Goal: Transaction & Acquisition: Register for event/course

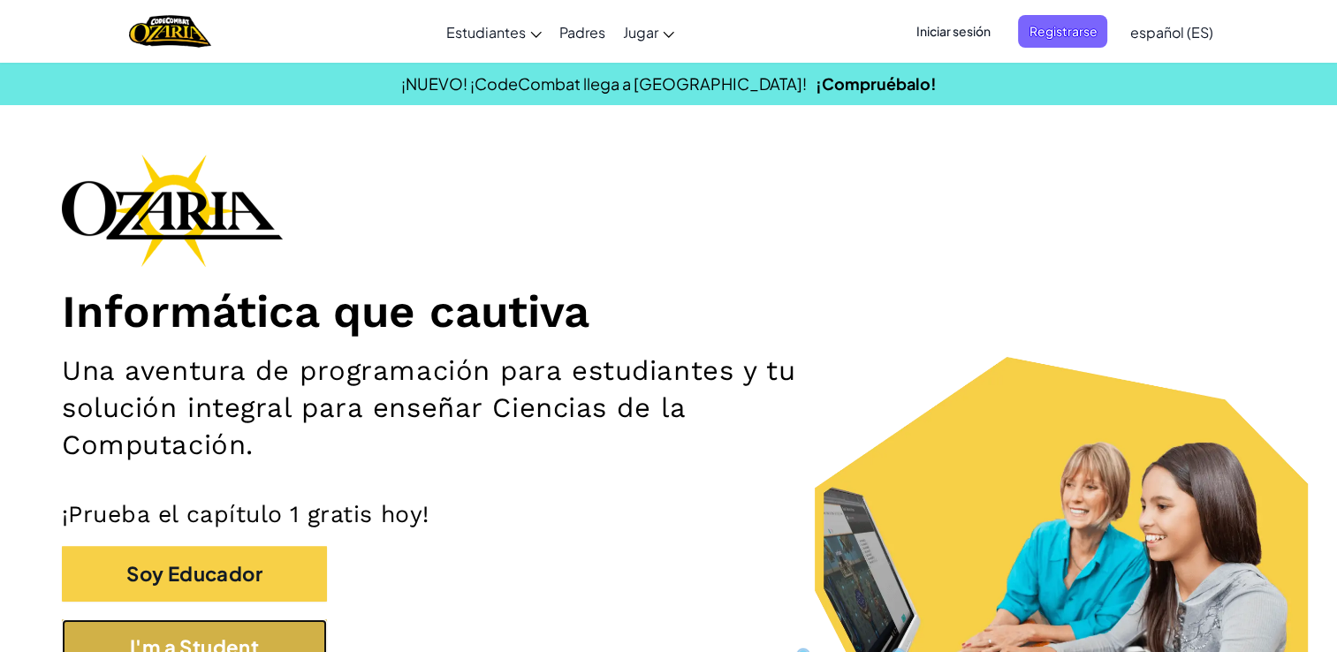
click at [222, 627] on button "I'm a Student" at bounding box center [194, 648] width 265 height 56
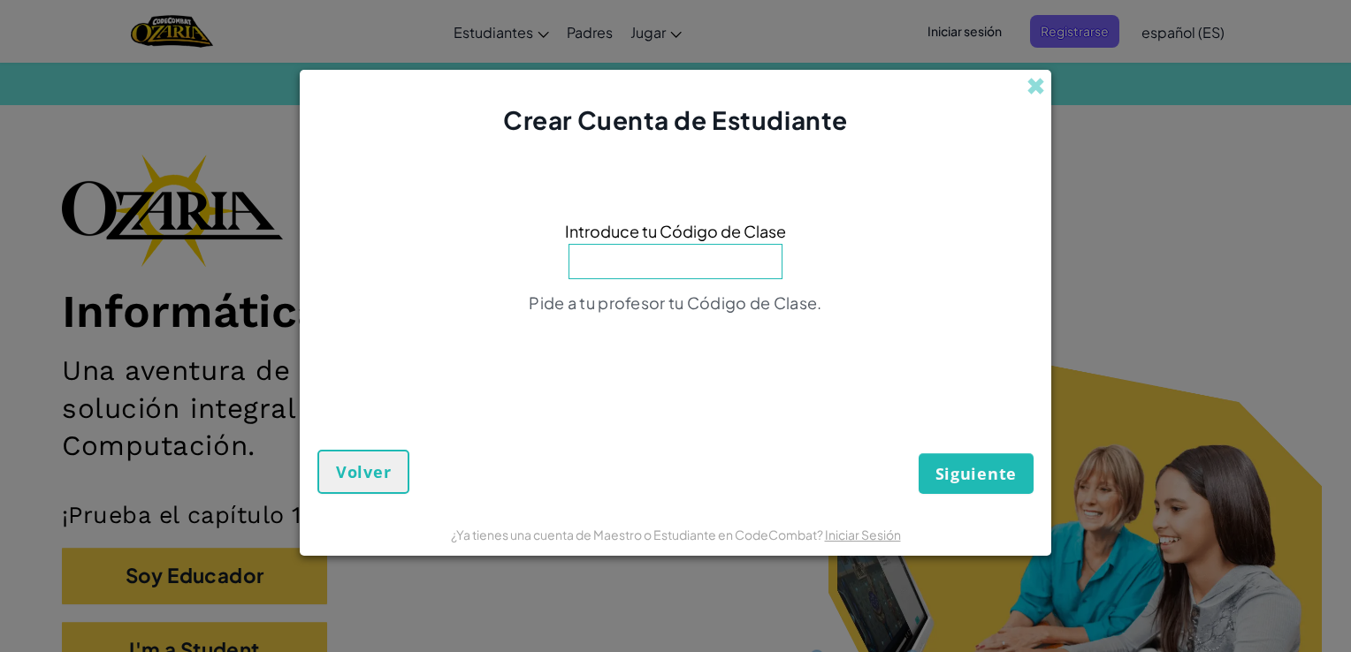
type input "d"
type input "SpeedLateHorse"
click at [918, 453] on button "Siguiente" at bounding box center [975, 473] width 115 height 41
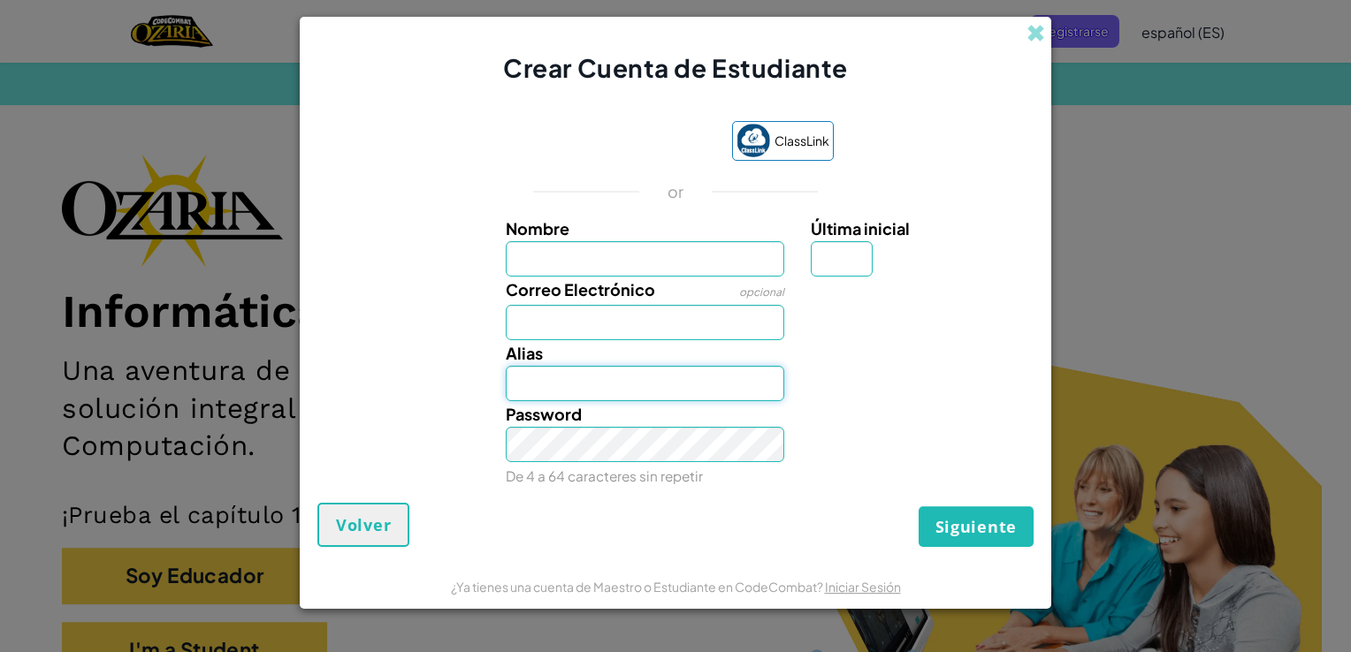
type input "[EMAIL_ADDRESS][DOMAIN_NAME]"
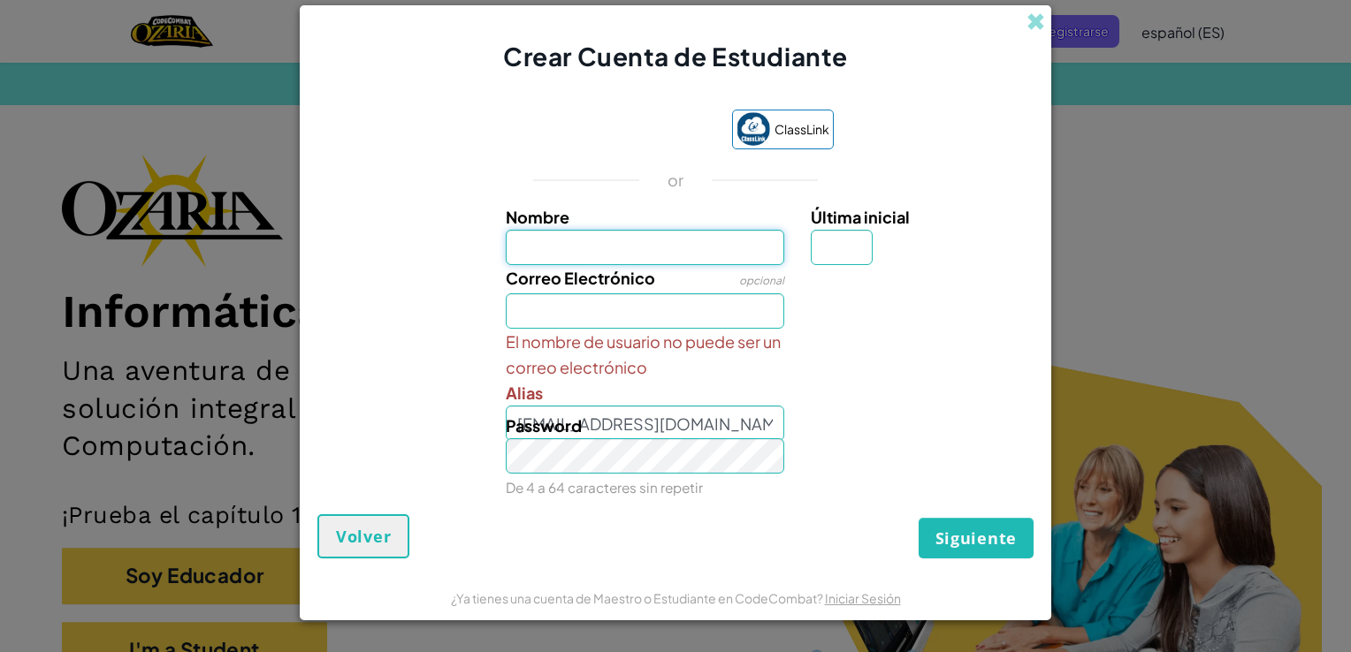
click at [665, 240] on input "Nombre" at bounding box center [645, 247] width 279 height 35
type input "[PERSON_NAME]"
type input "Z"
type input "[EMAIL_ADDRESS][DOMAIN_NAME]"
type input "ValeriaZ"
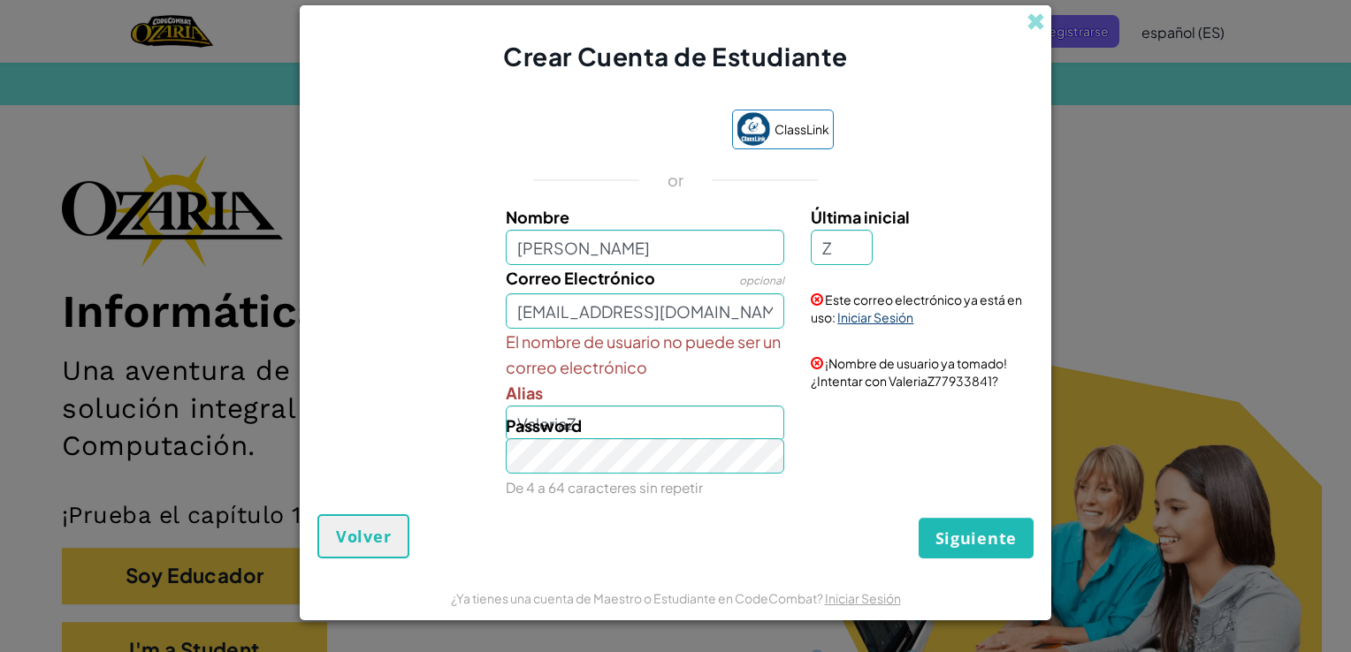
click at [877, 316] on link "Iniciar Sesión" at bounding box center [875, 317] width 76 height 16
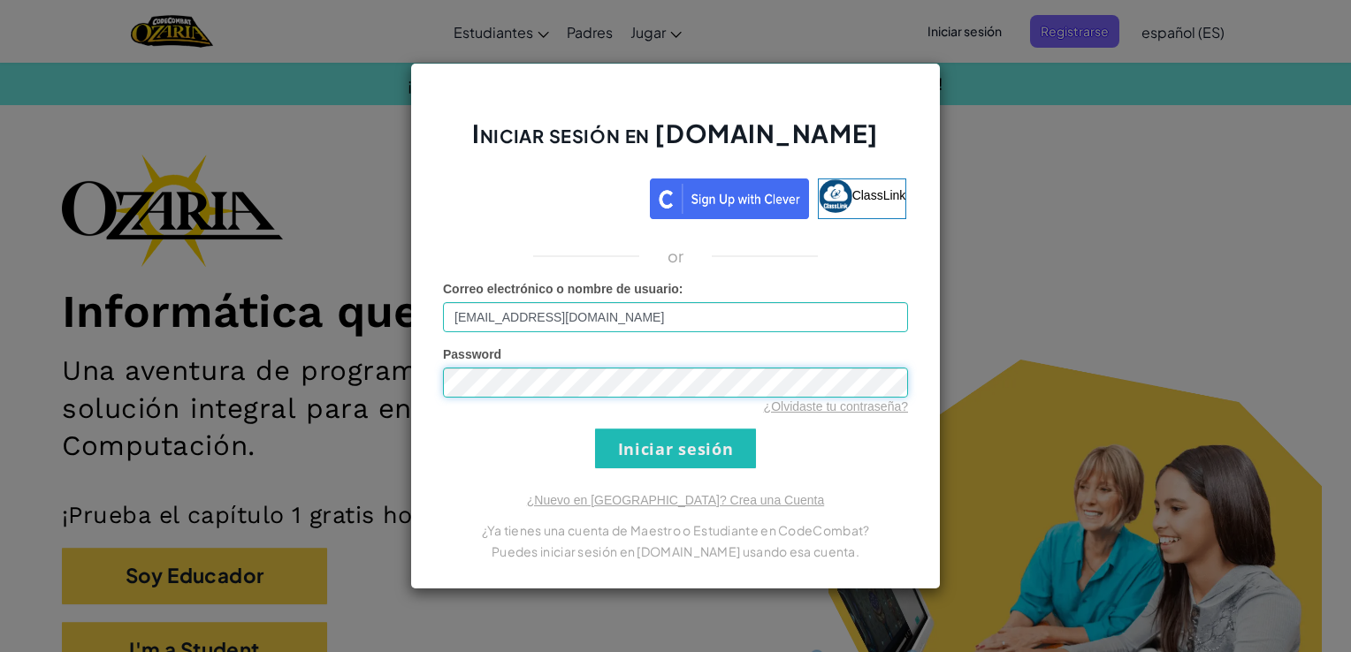
click at [595, 429] on input "Iniciar sesión" at bounding box center [675, 449] width 161 height 40
